Goal: Answer question/provide support: Share knowledge or assist other users

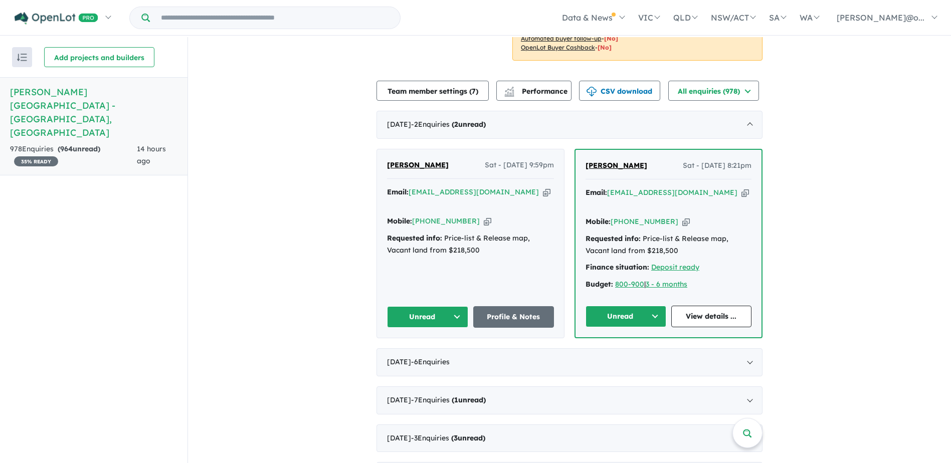
scroll to position [320, 0]
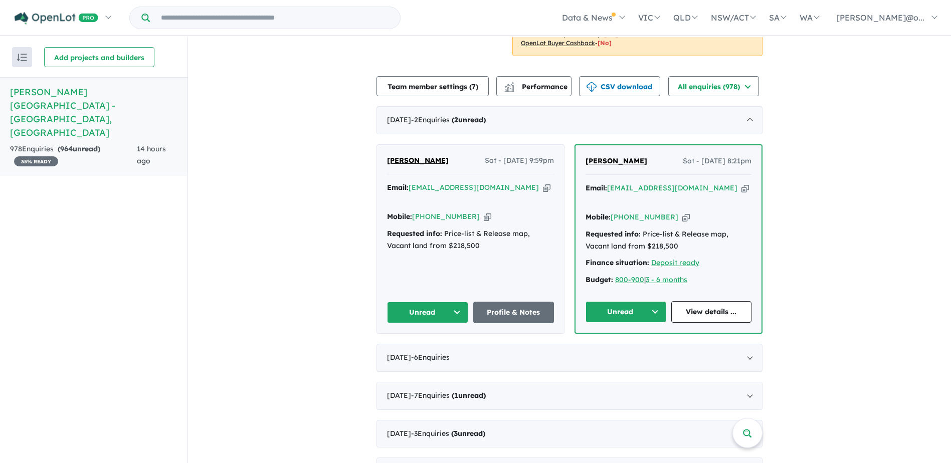
click at [651, 301] on button "Unread" at bounding box center [626, 312] width 81 height 22
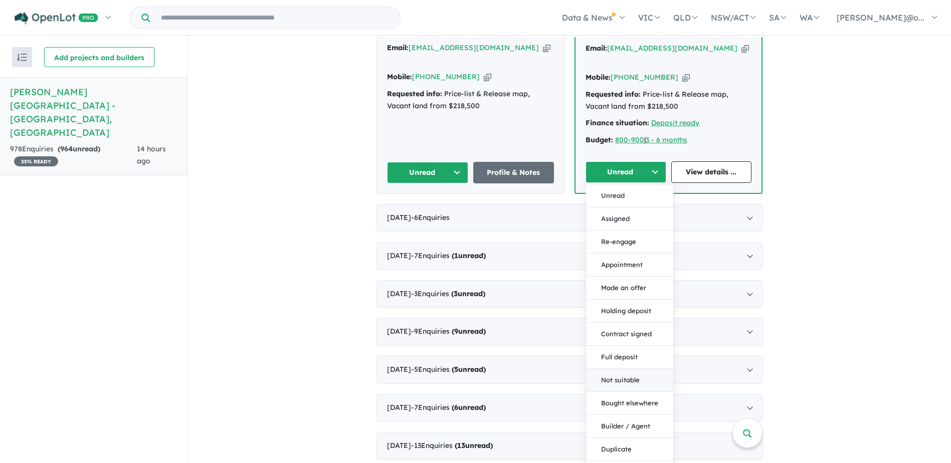
scroll to position [520, 0]
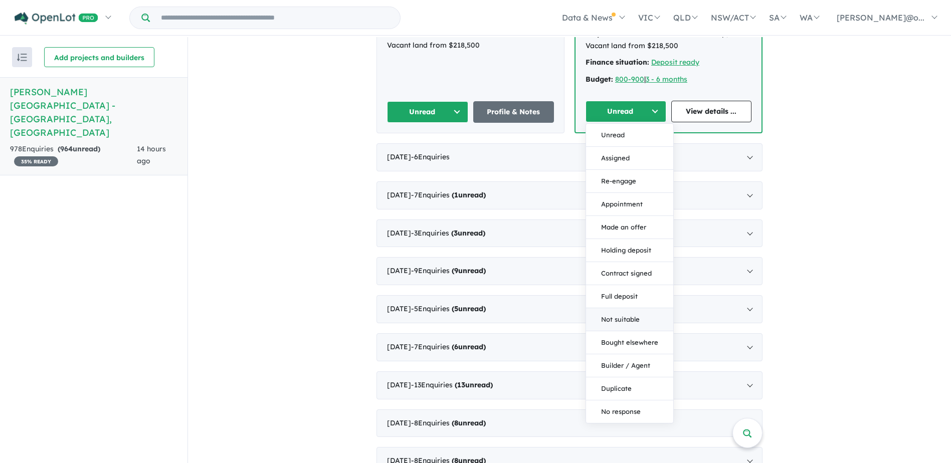
click at [626, 308] on button "Not suitable" at bounding box center [629, 319] width 87 height 23
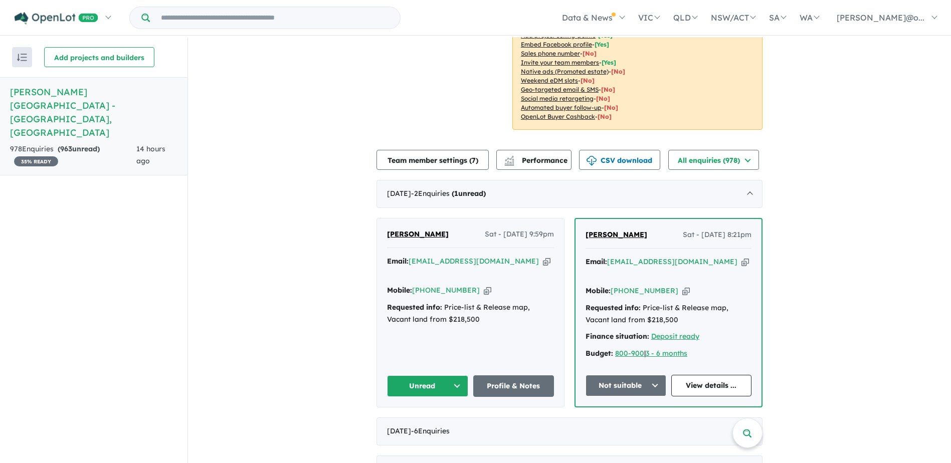
scroll to position [220, 0]
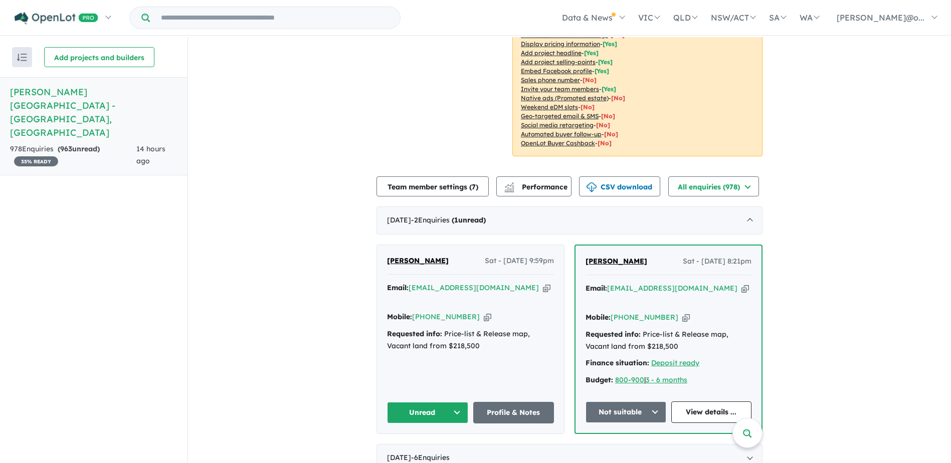
click at [495, 332] on div "Requested info: Price-list & Release map, Vacant land from $218,500" at bounding box center [470, 340] width 167 height 24
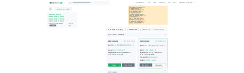
scroll to position [320, 0]
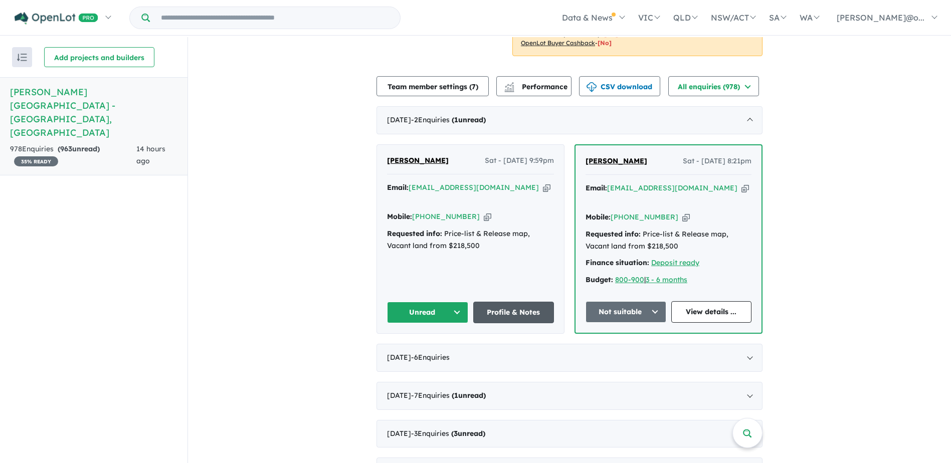
click at [517, 302] on link "Profile & Notes" at bounding box center [513, 313] width 81 height 22
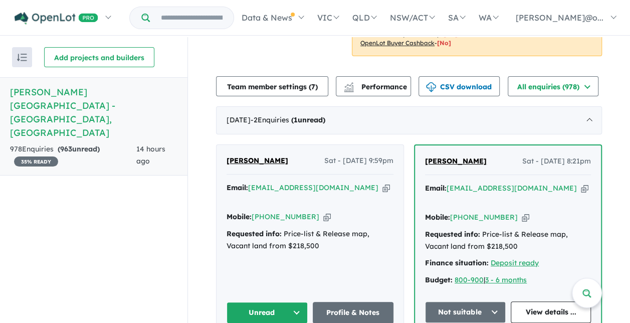
scroll to position [370, 0]
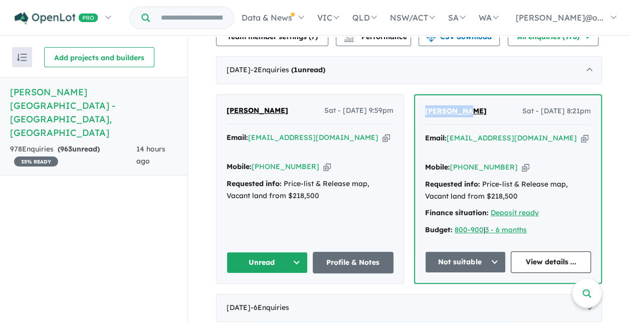
drag, startPoint x: 473, startPoint y: 95, endPoint x: 419, endPoint y: 96, distance: 54.7
click at [419, 96] on div "Suman Shah Sat - 09/08/2025, 8:21pm Email: shah.suman009@gmail.com Copied! Mobi…" at bounding box center [508, 189] width 186 height 188
copy span "[PERSON_NAME]"
click at [581, 133] on icon "button" at bounding box center [585, 138] width 8 height 11
copy span "[PERSON_NAME]"
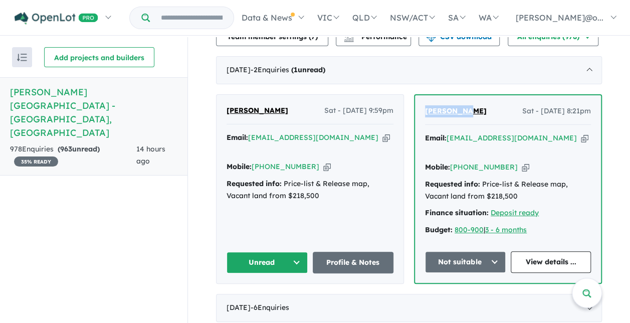
click at [522, 162] on icon "button" at bounding box center [526, 167] width 8 height 11
copy span "[PERSON_NAME]"
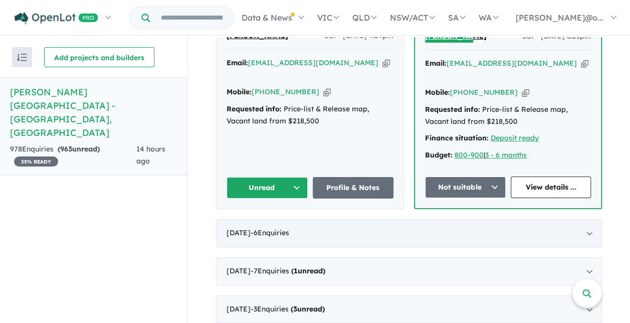
scroll to position [470, 0]
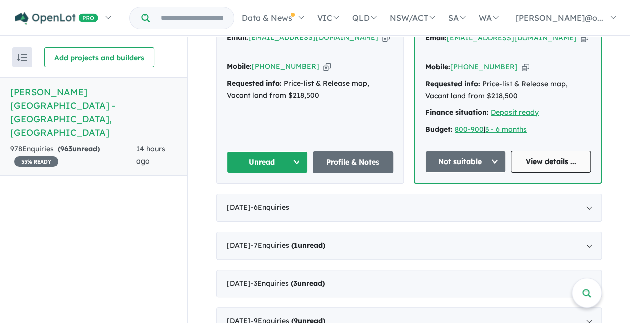
click at [547, 151] on link "View details ..." at bounding box center [551, 162] width 81 height 22
